Goal: Task Accomplishment & Management: Manage account settings

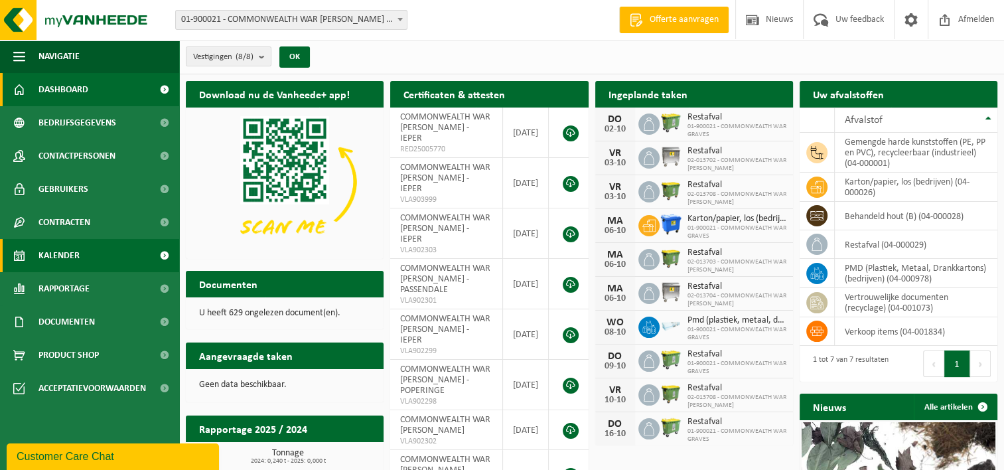
click at [69, 252] on span "Kalender" at bounding box center [58, 255] width 41 height 33
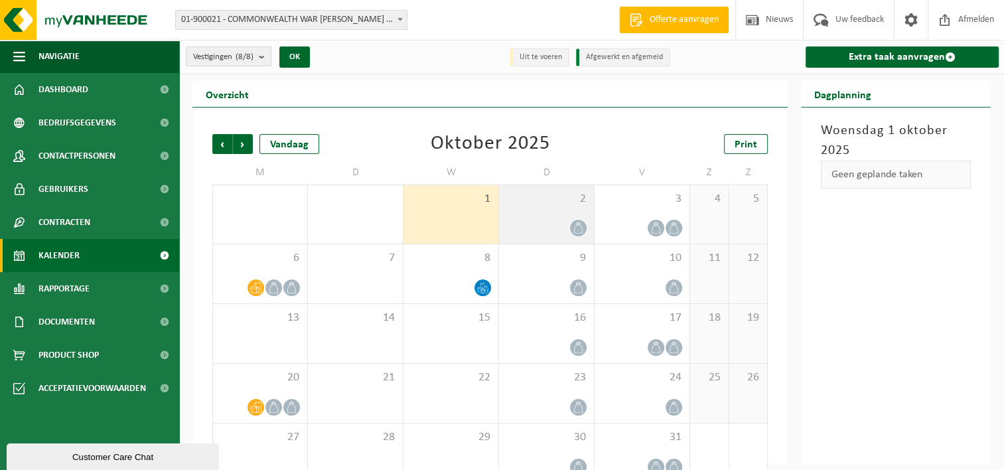
click at [550, 222] on div at bounding box center [547, 228] width 82 height 18
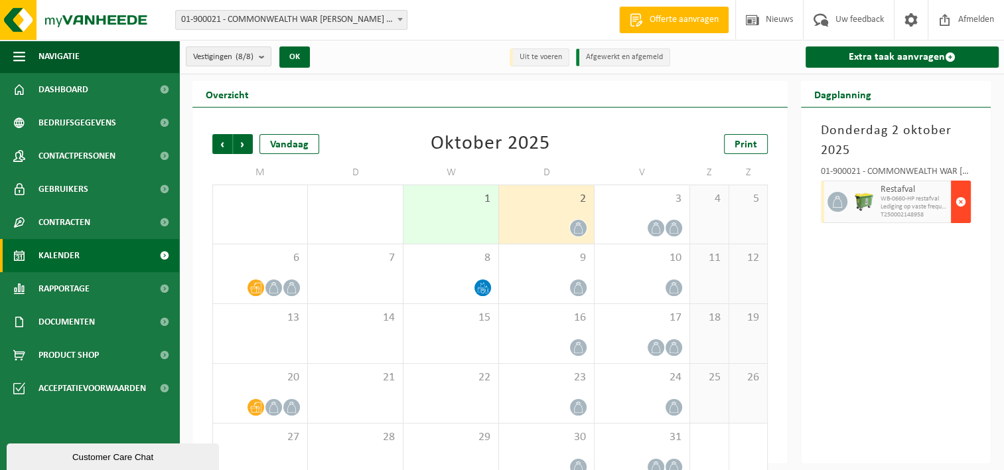
click at [960, 200] on span "button" at bounding box center [961, 201] width 11 height 27
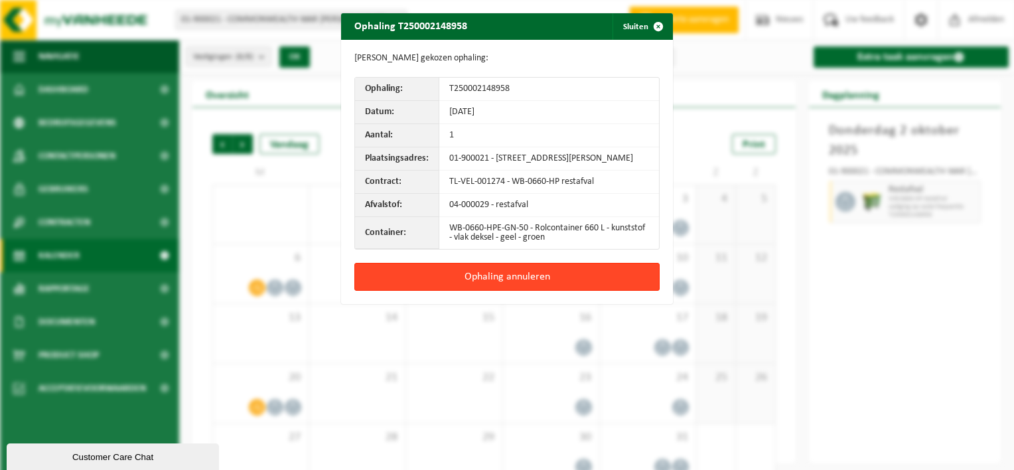
click at [530, 284] on button "Ophaling annuleren" at bounding box center [506, 277] width 305 height 28
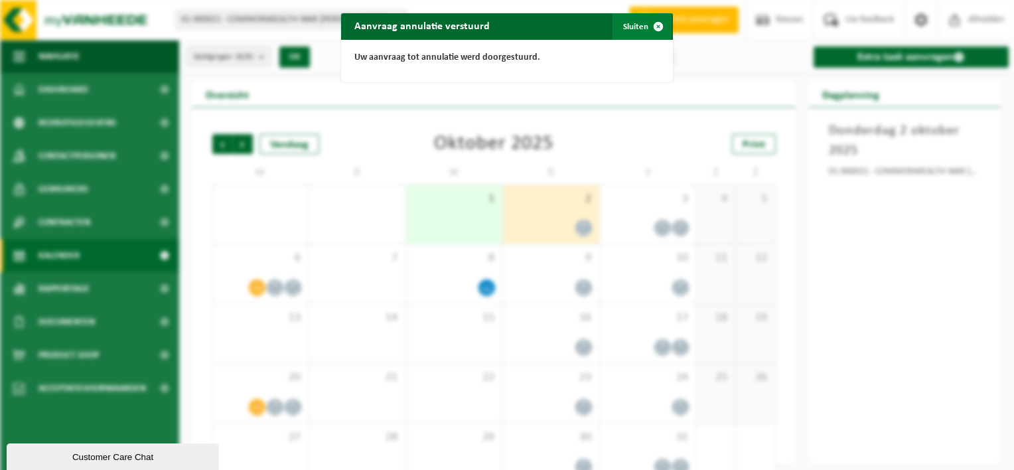
click at [627, 21] on button "Sluiten" at bounding box center [642, 26] width 59 height 27
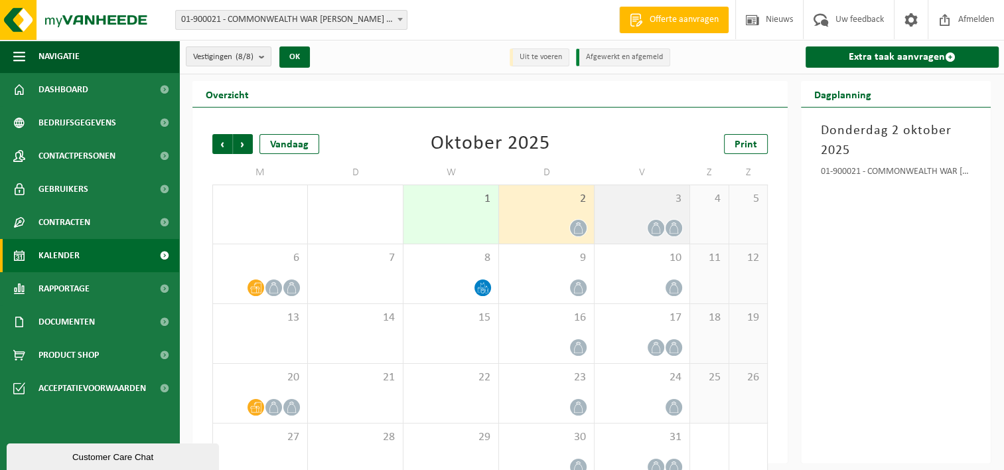
click at [634, 198] on span "3" at bounding box center [642, 199] width 82 height 15
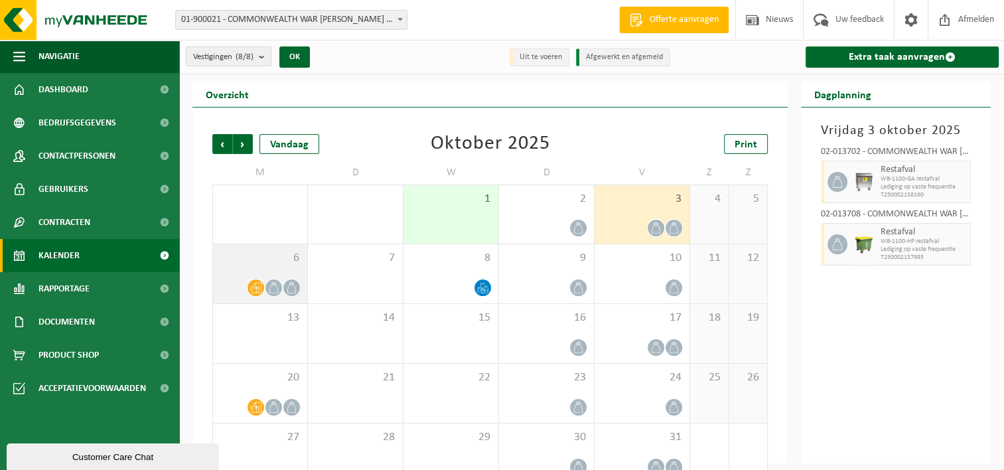
click at [254, 260] on span "6" at bounding box center [260, 258] width 81 height 15
